Goal: Information Seeking & Learning: Learn about a topic

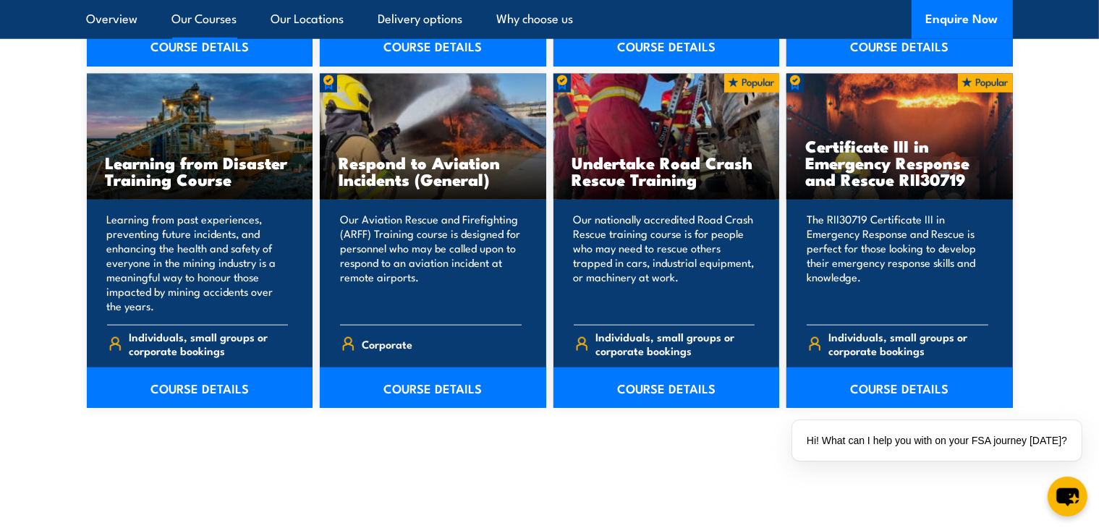
scroll to position [1513, 0]
click at [961, 397] on link "COURSE DETAILS" at bounding box center [899, 388] width 226 height 41
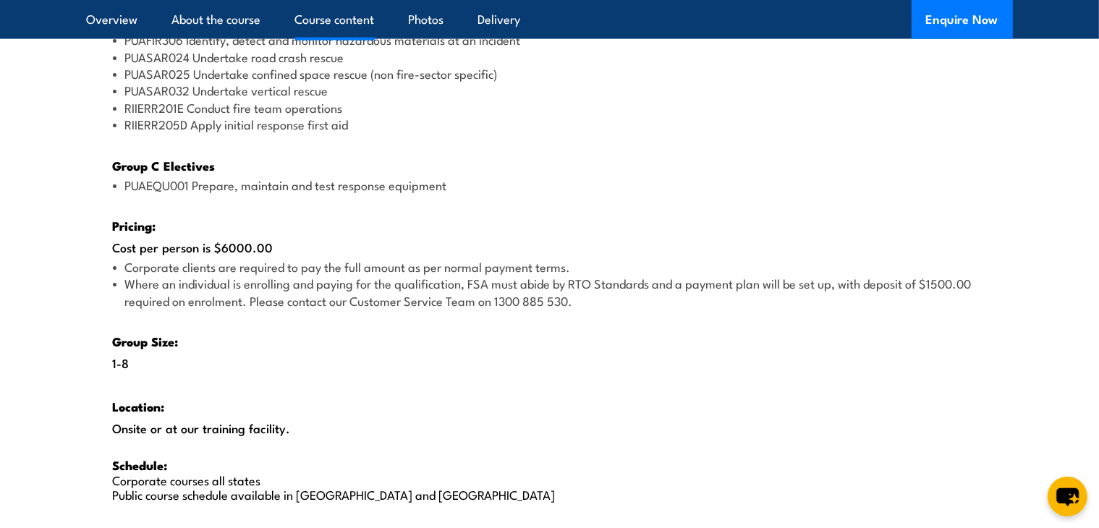
scroll to position [2106, 0]
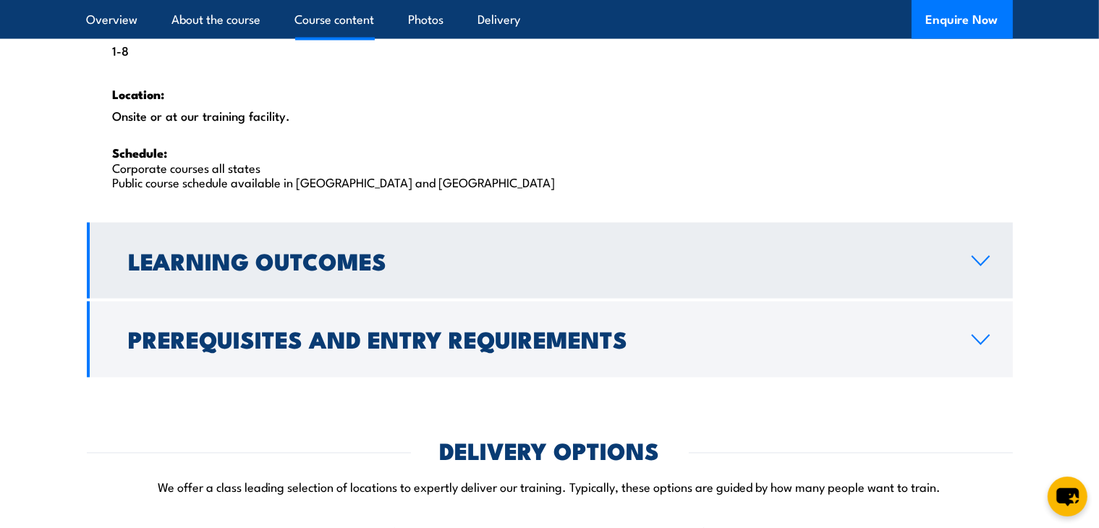
click at [477, 250] on h2 "Learning Outcomes" at bounding box center [539, 260] width 820 height 20
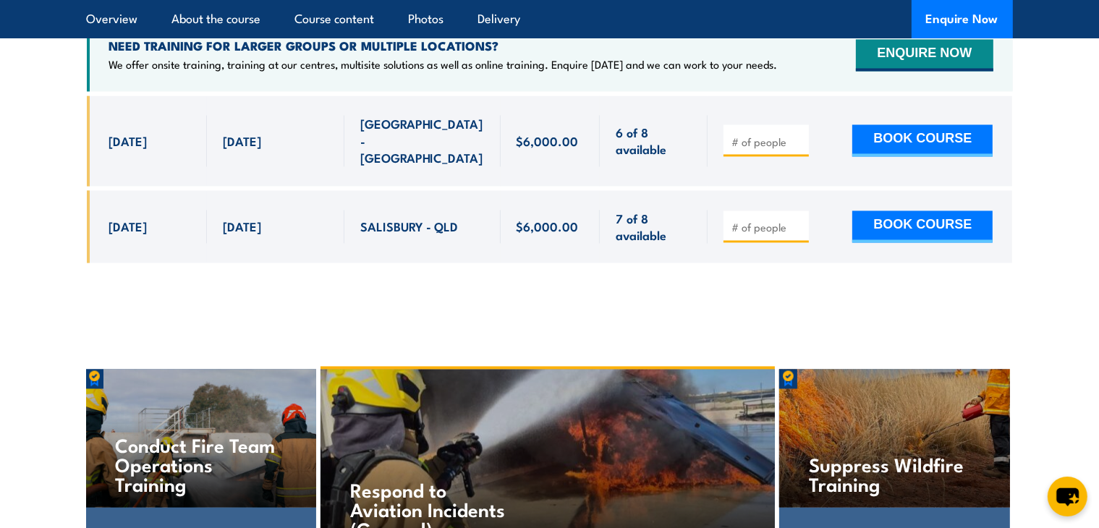
scroll to position [2810, 0]
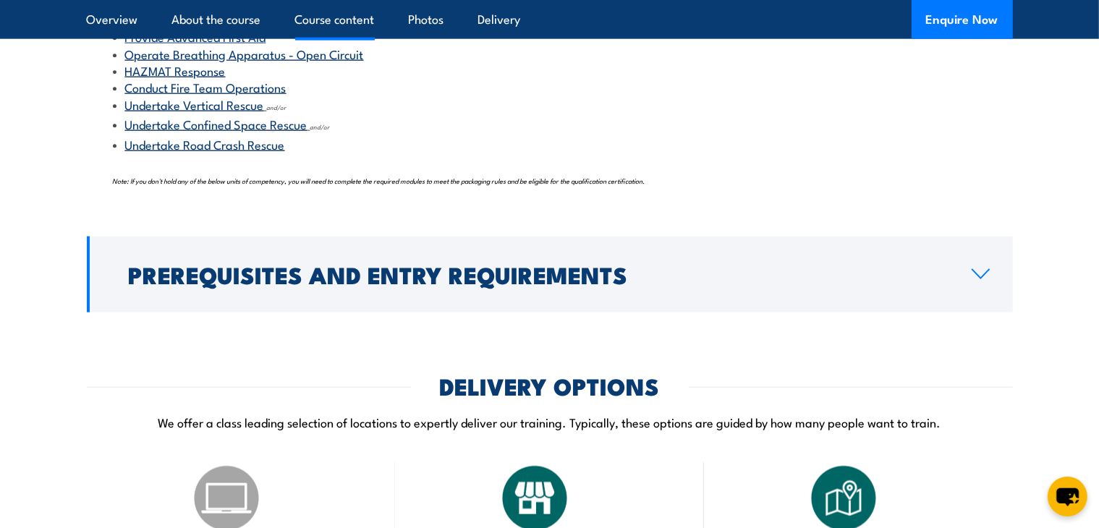
click at [496, 271] on h2 "Prerequisites and Entry Requirements" at bounding box center [539, 274] width 820 height 20
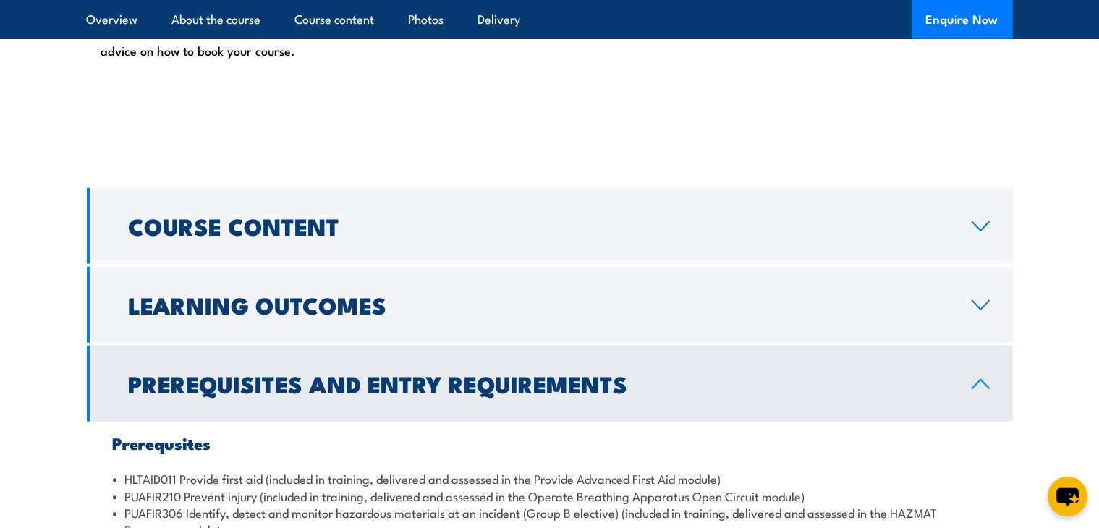
scroll to position [1328, 0]
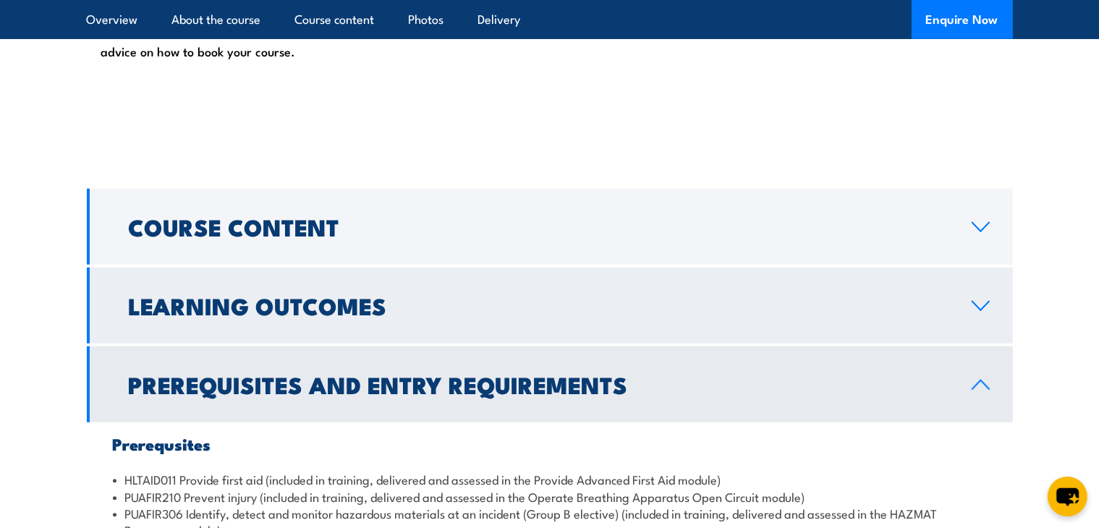
click at [438, 290] on link "Learning Outcomes" at bounding box center [550, 306] width 926 height 76
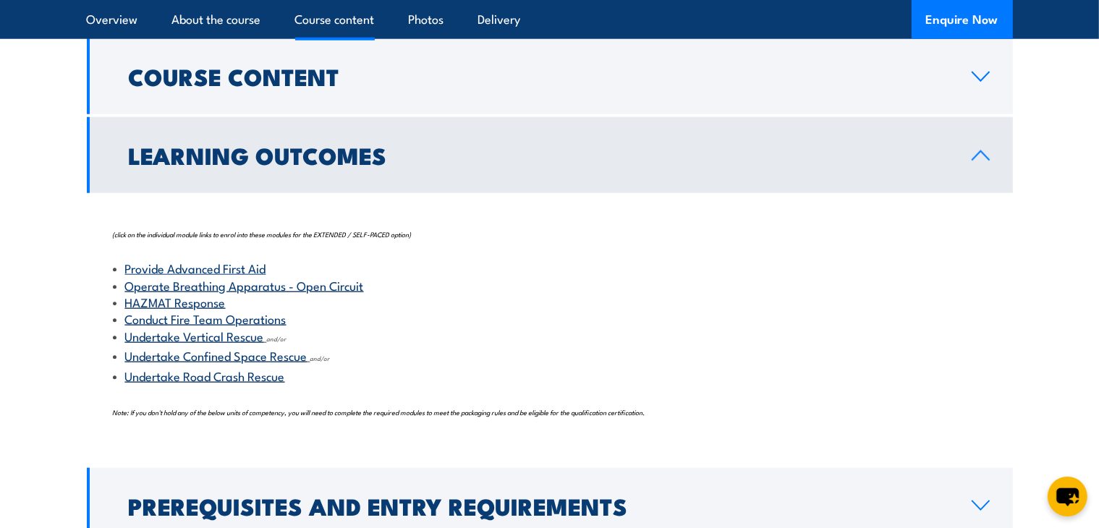
scroll to position [1479, 0]
click at [477, 180] on link "Learning Outcomes" at bounding box center [550, 154] width 926 height 76
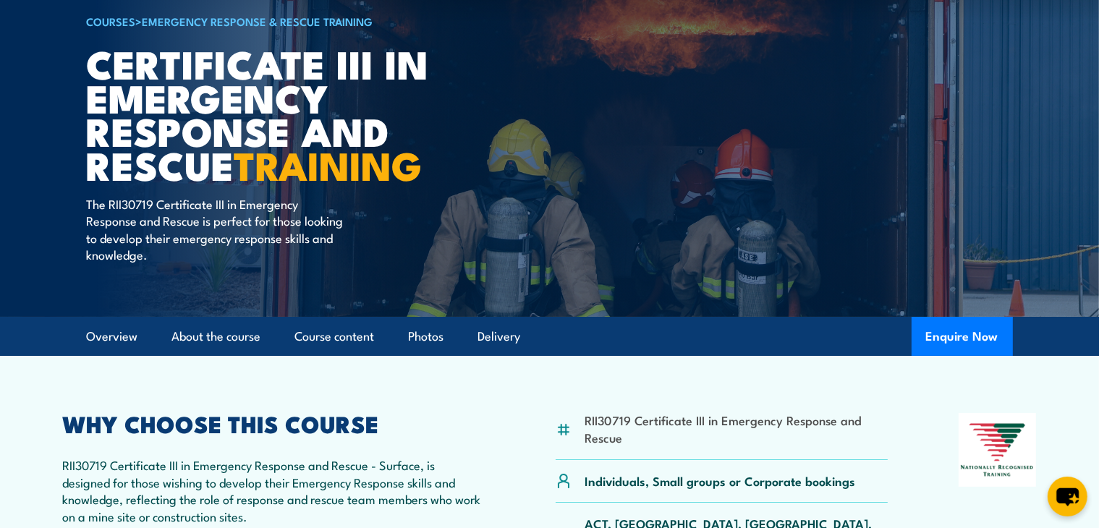
scroll to position [112, 0]
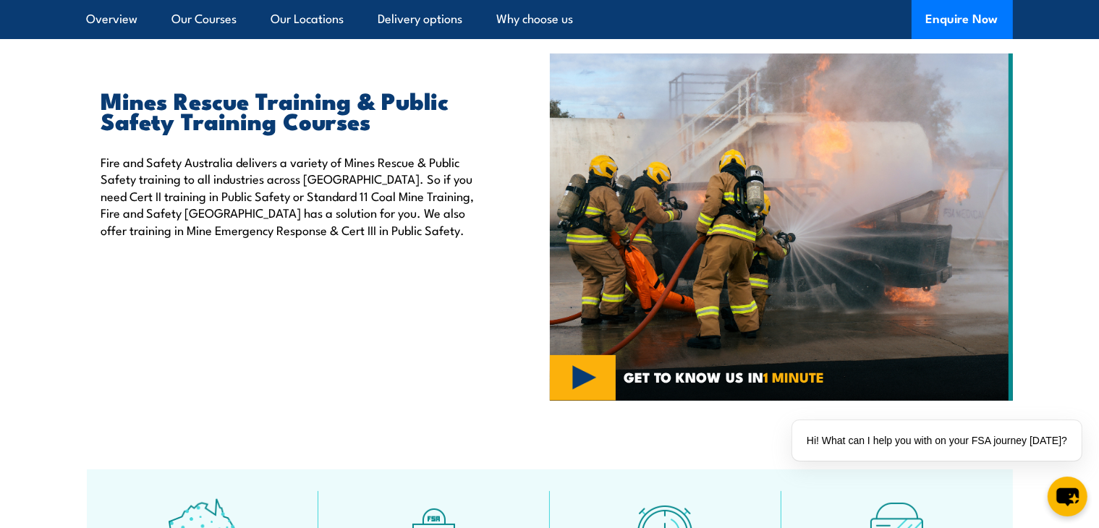
scroll to position [437, 0]
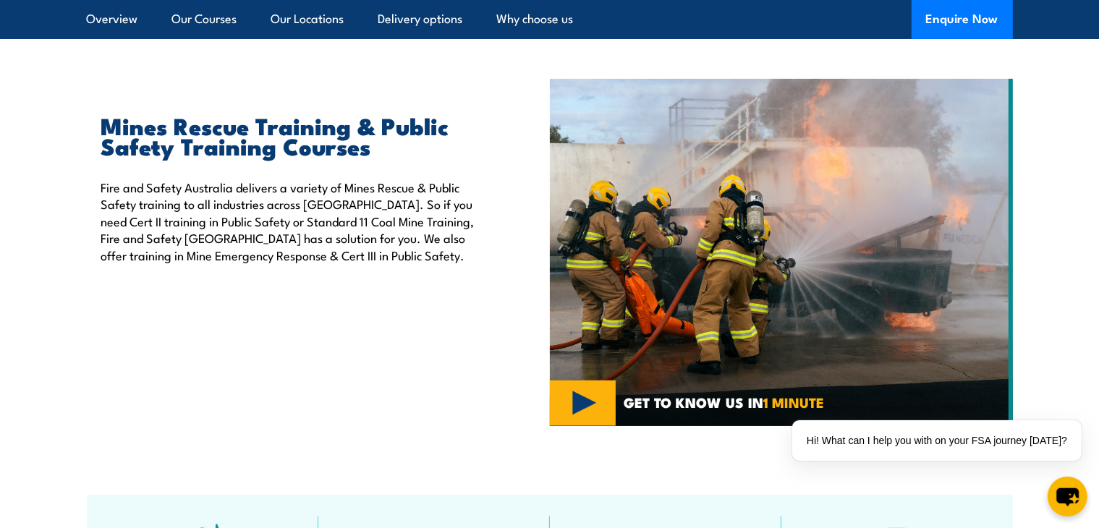
click at [747, 286] on img at bounding box center [781, 252] width 463 height 347
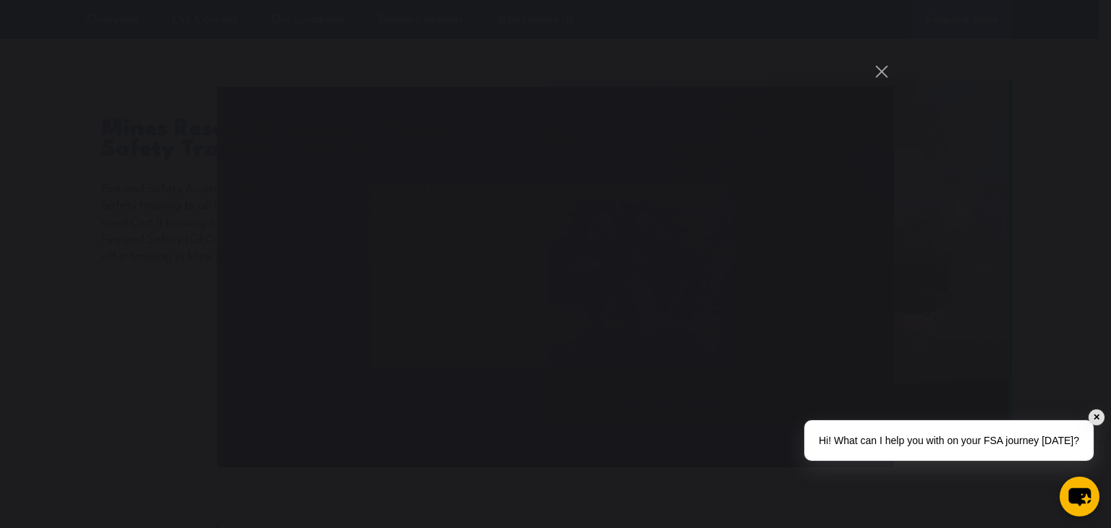
click at [1094, 417] on div "✕" at bounding box center [1097, 417] width 16 height 16
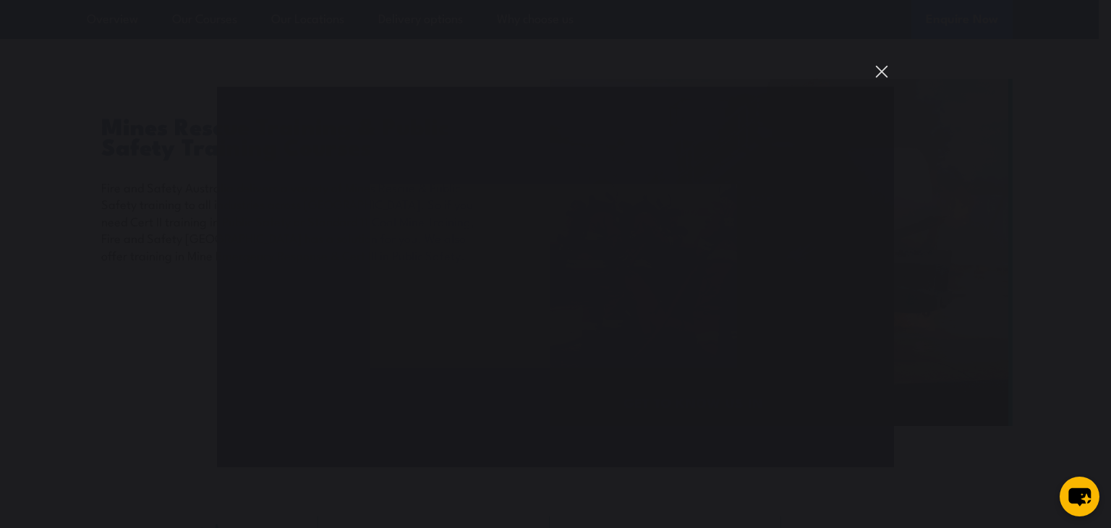
click at [885, 78] on button "You can close this modal content with the ESC key" at bounding box center [882, 71] width 25 height 25
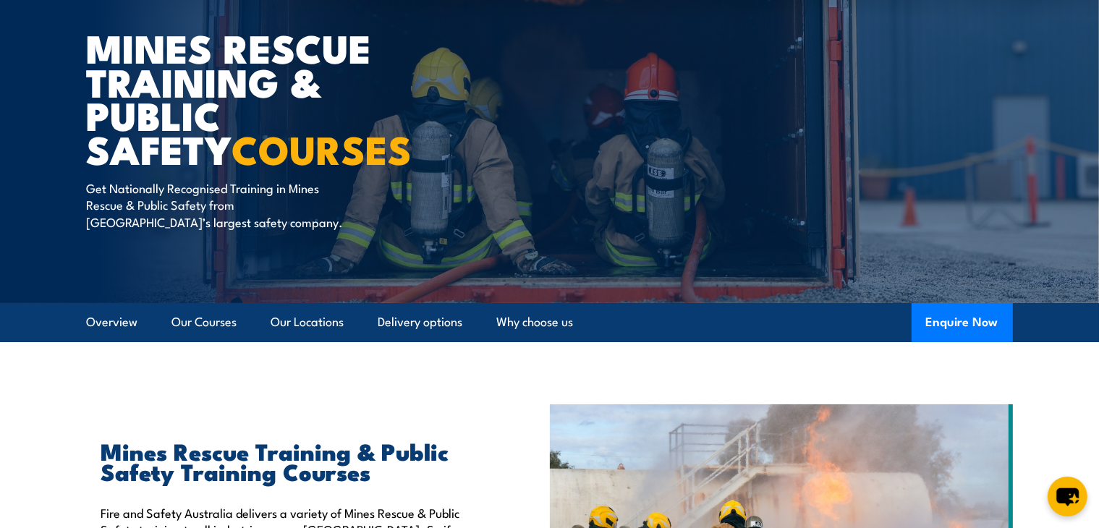
scroll to position [0, 0]
